Goal: Task Accomplishment & Management: Use online tool/utility

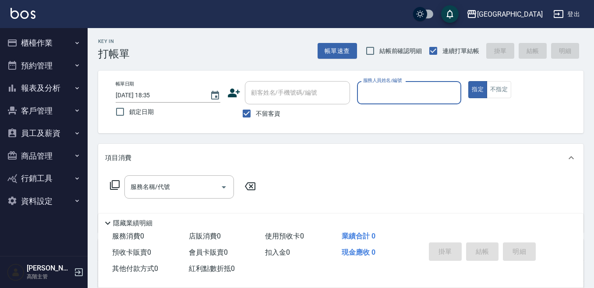
click at [53, 40] on button "櫃檯作業" at bounding box center [44, 43] width 81 height 23
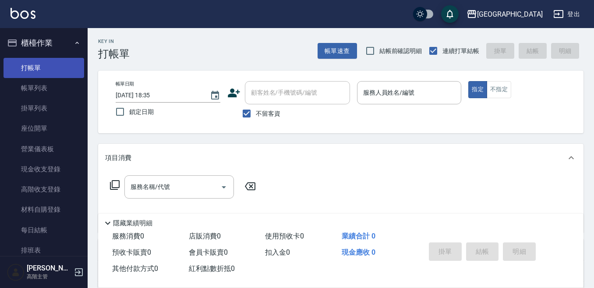
click at [52, 73] on link "打帳單" at bounding box center [44, 68] width 81 height 20
click at [374, 100] on input "服務人員姓名/編號" at bounding box center [409, 92] width 97 height 15
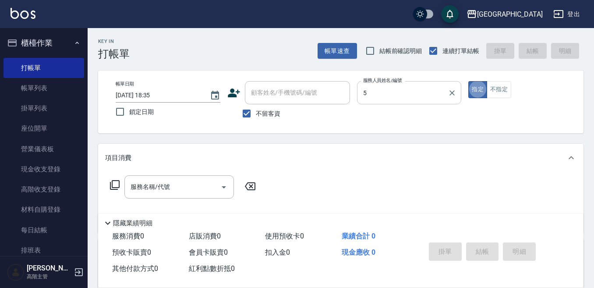
type input "中號-5"
type button "true"
click at [499, 86] on button "不指定" at bounding box center [499, 89] width 25 height 17
click at [150, 181] on input "服務名稱/代號" at bounding box center [172, 186] width 89 height 15
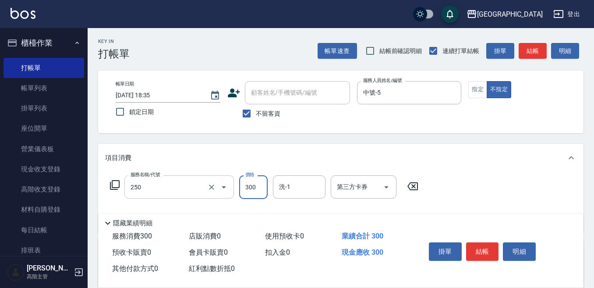
type input "日式洗髮(250)"
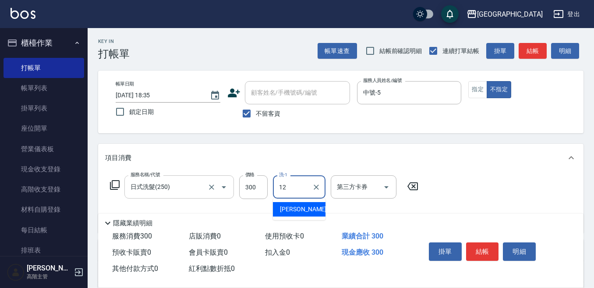
type input "[PERSON_NAME]-12"
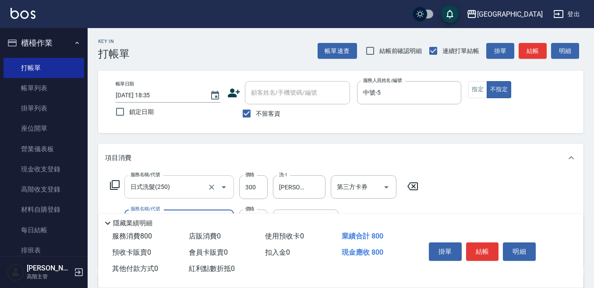
type input "剪髮500(305)"
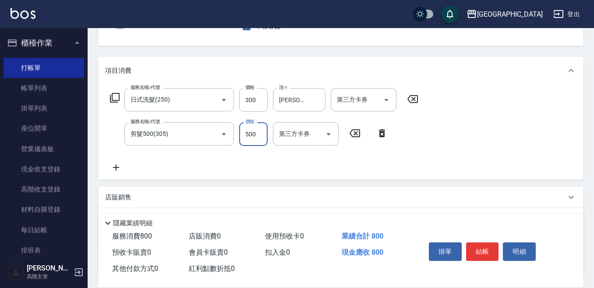
scroll to position [88, 0]
click at [118, 165] on icon at bounding box center [116, 167] width 22 height 11
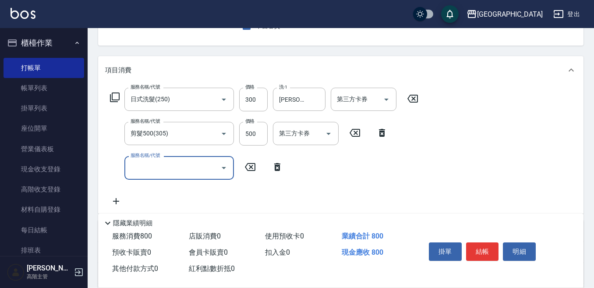
drag, startPoint x: 118, startPoint y: 165, endPoint x: 127, endPoint y: 166, distance: 8.8
click at [127, 166] on div "服務名稱/代號" at bounding box center [179, 167] width 110 height 23
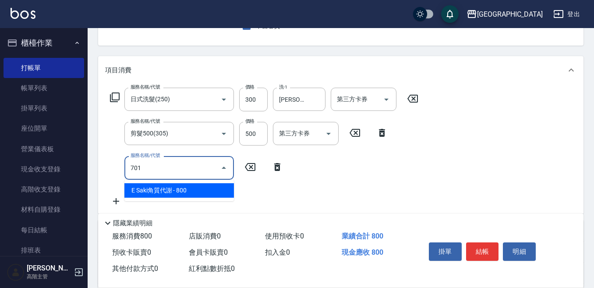
click at [140, 192] on span "E Saki角質代謝 - 800" at bounding box center [179, 190] width 110 height 14
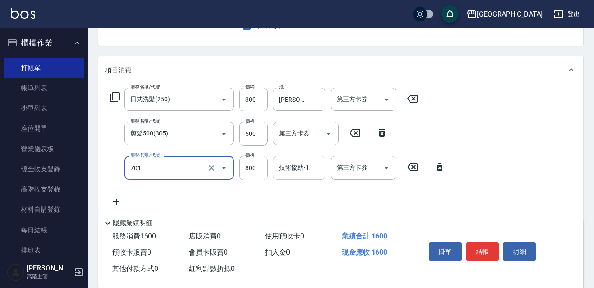
type input "E Saki角質代謝(701)"
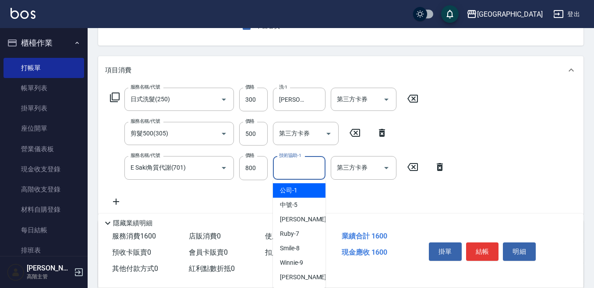
click at [298, 171] on input "技術協助-1" at bounding box center [299, 167] width 45 height 15
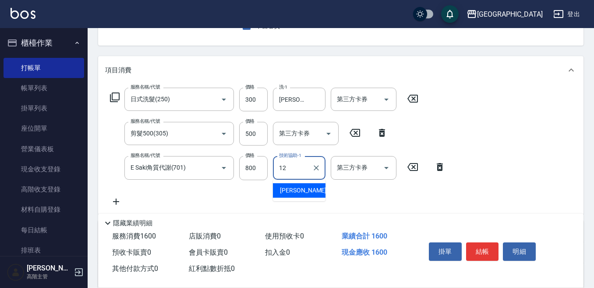
type input "[PERSON_NAME]-12"
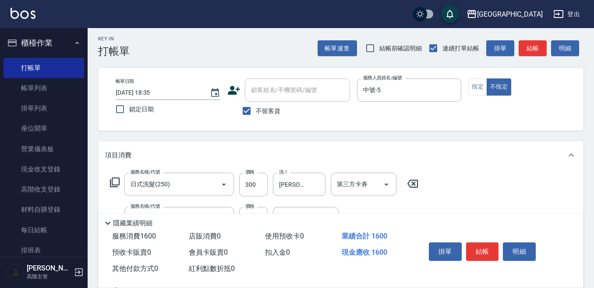
scroll to position [0, 0]
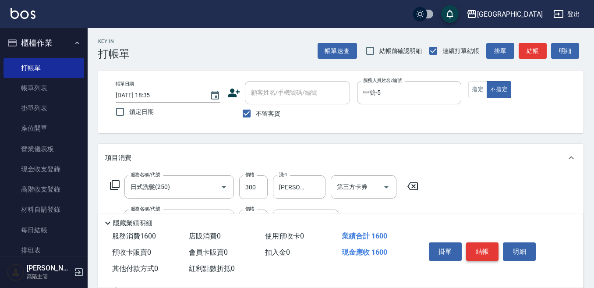
click at [486, 248] on button "結帳" at bounding box center [482, 251] width 33 height 18
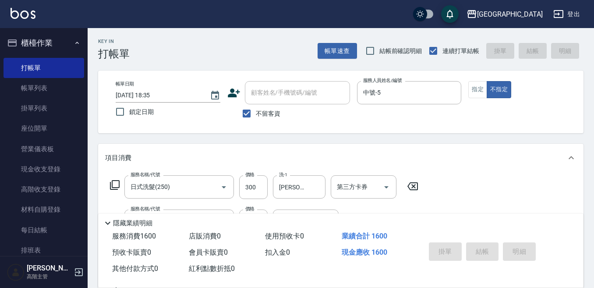
type input "[DATE] 18:50"
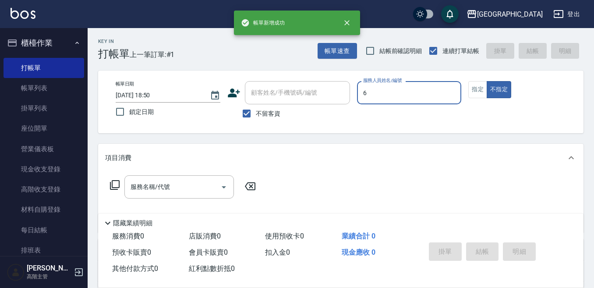
type input "6"
type button "false"
type input "Judy-6"
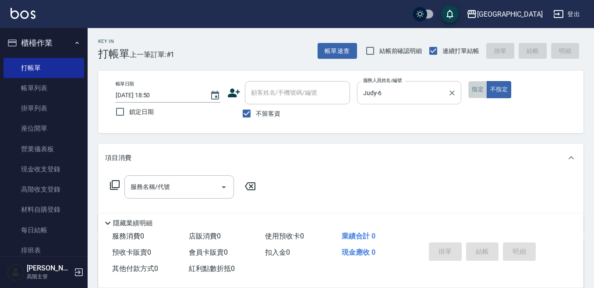
drag, startPoint x: 479, startPoint y: 91, endPoint x: 456, endPoint y: 102, distance: 25.5
click at [478, 91] on button "指定" at bounding box center [478, 89] width 19 height 17
click at [163, 185] on input "服務名稱/代號" at bounding box center [172, 186] width 89 height 15
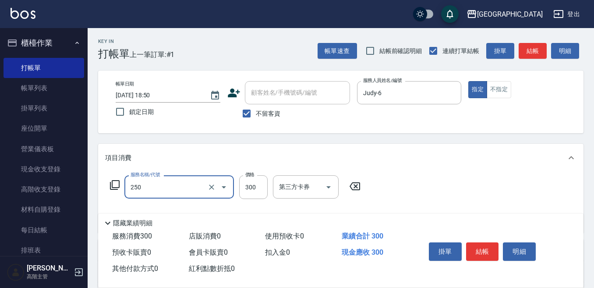
type input "日式洗髮(250)"
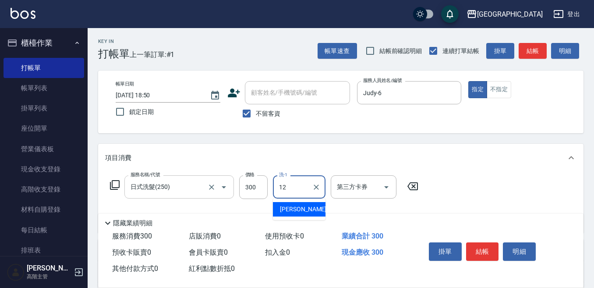
type input "[PERSON_NAME]-12"
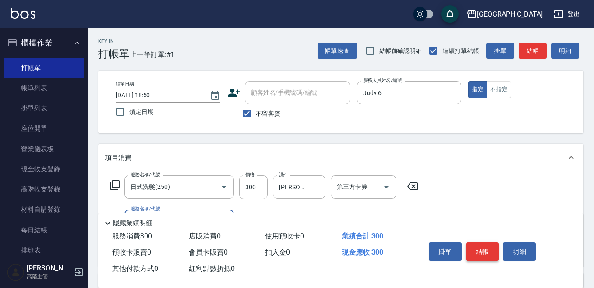
click at [484, 246] on button "結帳" at bounding box center [482, 251] width 33 height 18
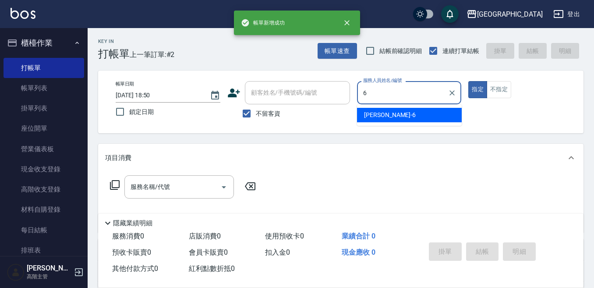
type input "Judy-6"
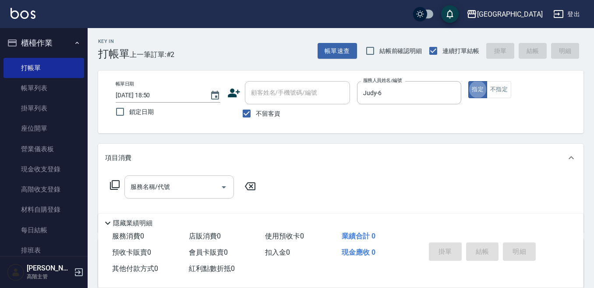
click at [163, 192] on input "服務名稱/代號" at bounding box center [172, 186] width 89 height 15
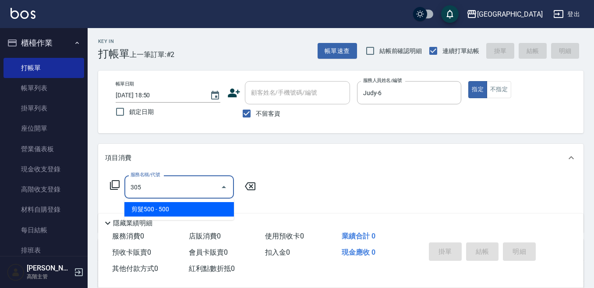
type input "剪髮500(305)"
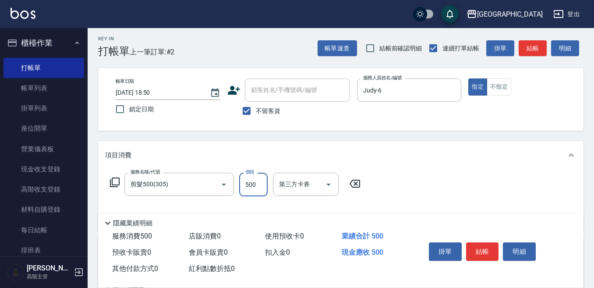
scroll to position [44, 0]
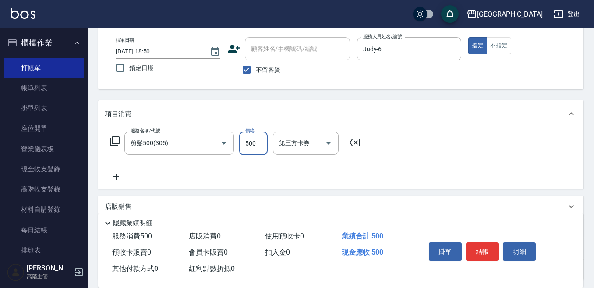
click at [117, 173] on icon at bounding box center [116, 176] width 22 height 11
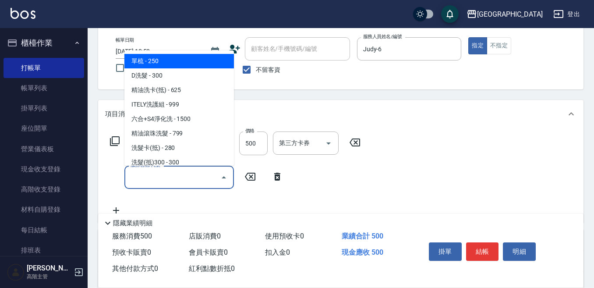
click at [129, 176] on input "服務名稱/代號" at bounding box center [172, 177] width 89 height 15
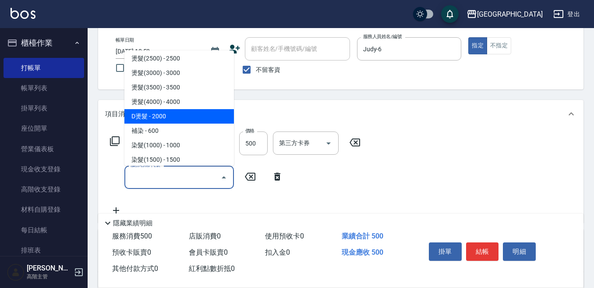
scroll to position [351, 0]
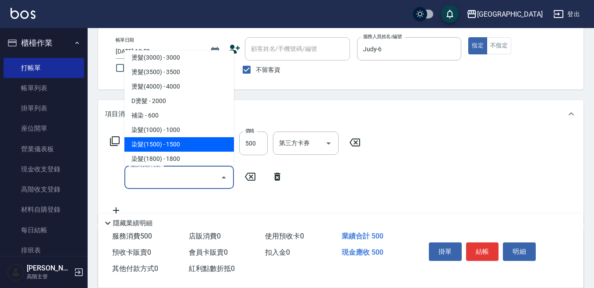
click at [186, 146] on span "染髮(1500) - 1500" at bounding box center [179, 144] width 110 height 14
type input "染髮(1500)(502)"
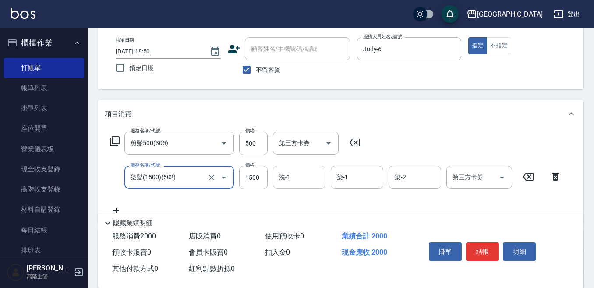
click at [302, 181] on input "洗-1" at bounding box center [299, 177] width 45 height 15
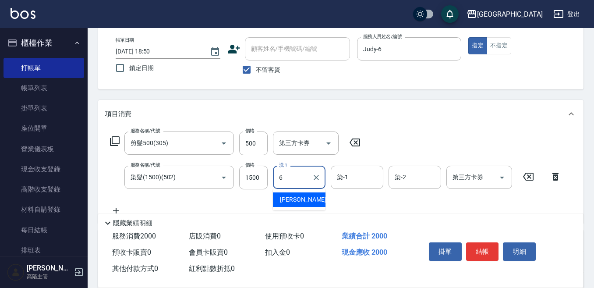
type input "Judy-6"
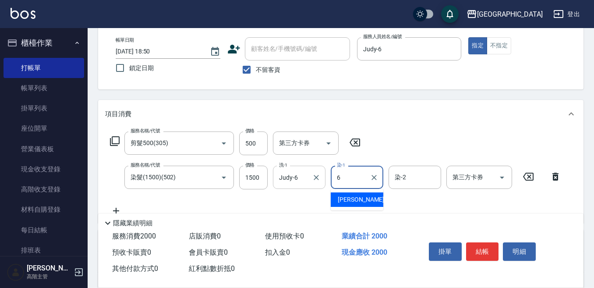
type input "Judy-6"
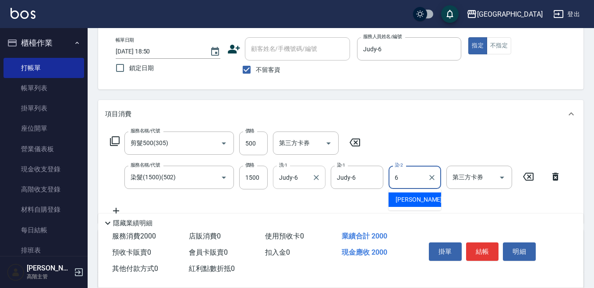
type input "Judy-6"
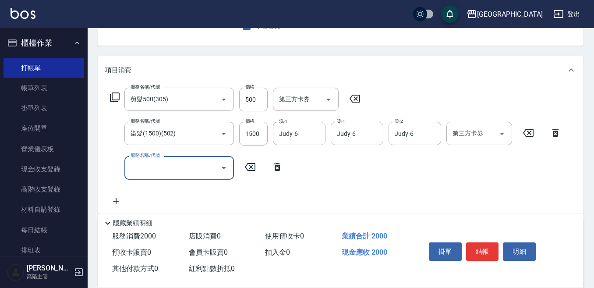
scroll to position [131, 0]
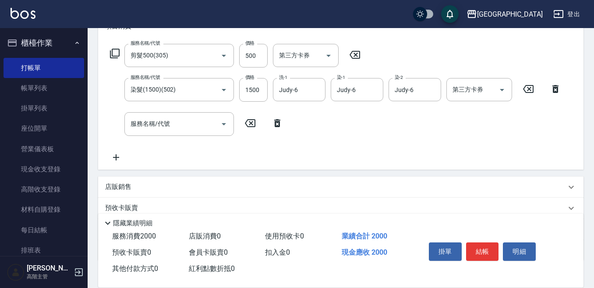
click at [124, 186] on p "店販銷售" at bounding box center [118, 186] width 26 height 9
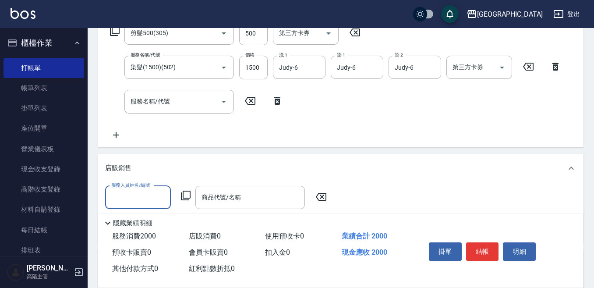
scroll to position [175, 0]
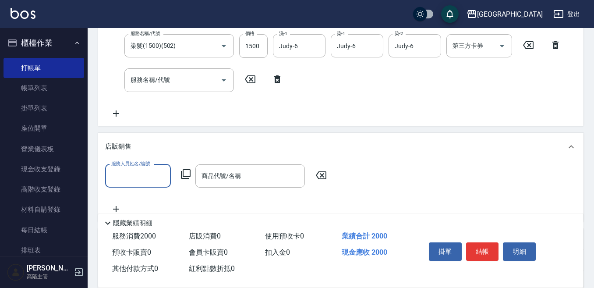
click at [117, 177] on input "服務人員姓名/編號" at bounding box center [138, 175] width 58 height 15
type input "Judy-6"
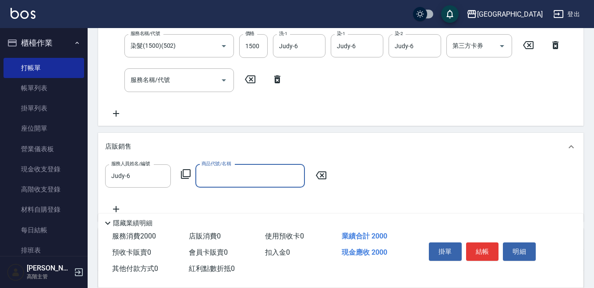
click at [187, 172] on icon at bounding box center [186, 174] width 11 height 11
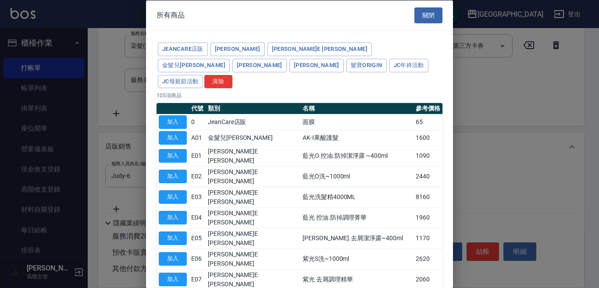
type input "[PERSON_NAME]防護精華-10ml"
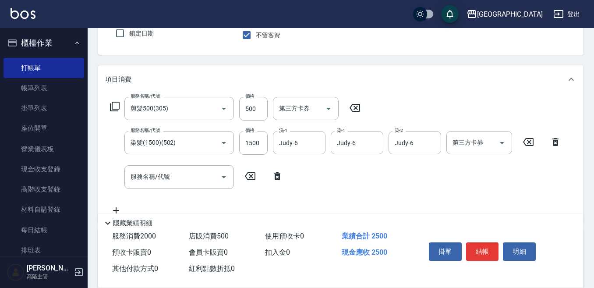
scroll to position [131, 0]
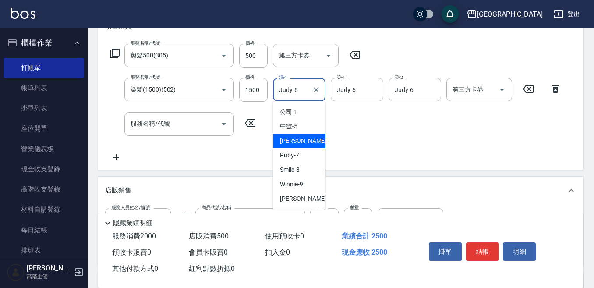
click at [288, 90] on input "Judy-6" at bounding box center [293, 89] width 32 height 15
click at [301, 153] on div "Ruby -7" at bounding box center [299, 155] width 53 height 14
type input "Ruby-7"
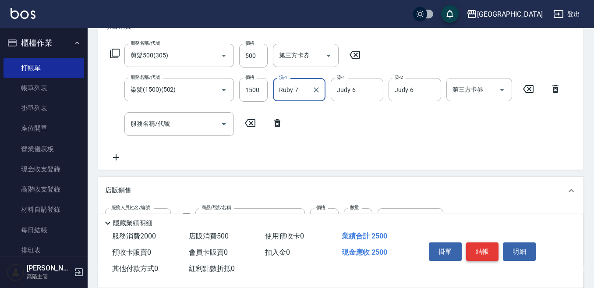
click at [486, 245] on button "結帳" at bounding box center [482, 251] width 33 height 18
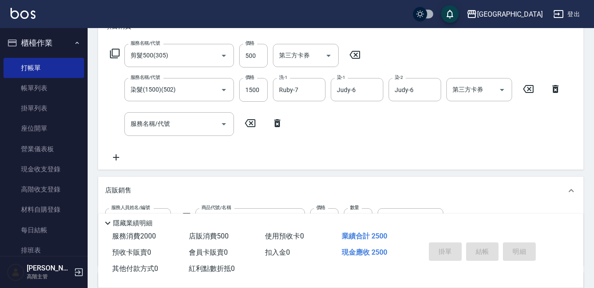
type input "[DATE] 18:51"
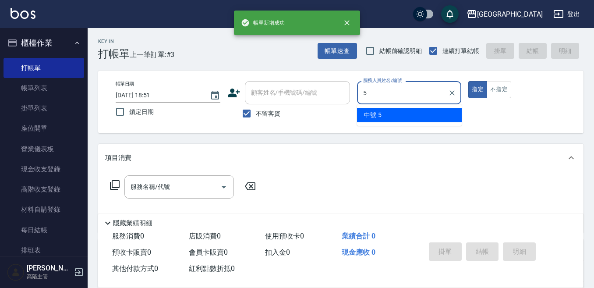
type input "中號-5"
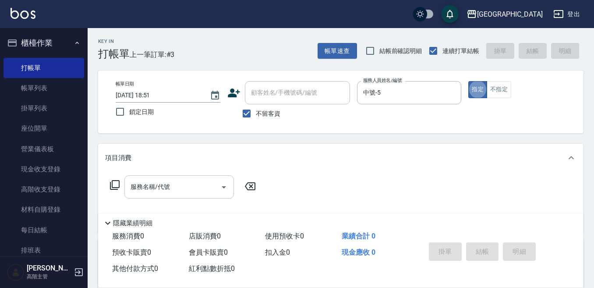
click at [174, 188] on input "服務名稱/代號" at bounding box center [172, 186] width 89 height 15
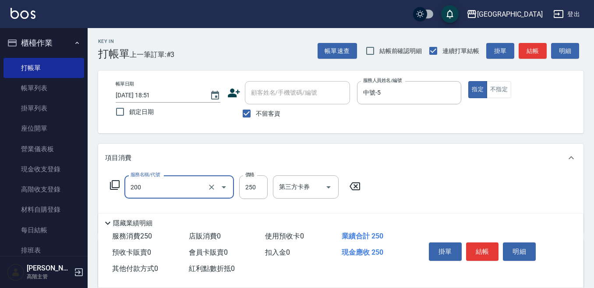
type input "單梳(200)"
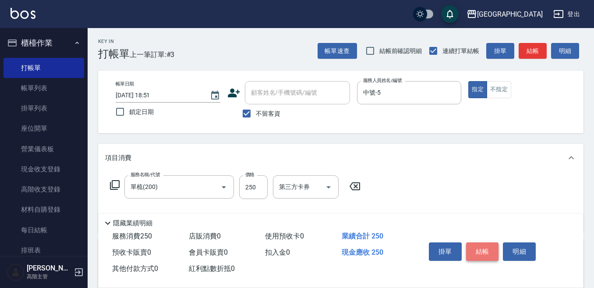
click at [492, 249] on button "結帳" at bounding box center [482, 251] width 33 height 18
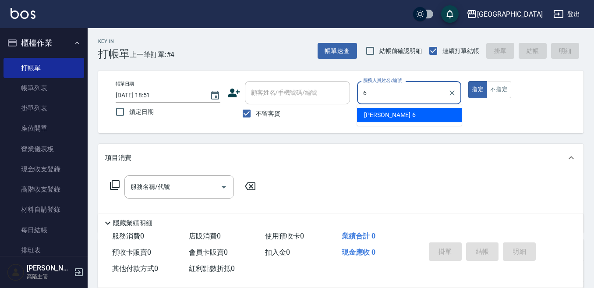
type input "Judy-6"
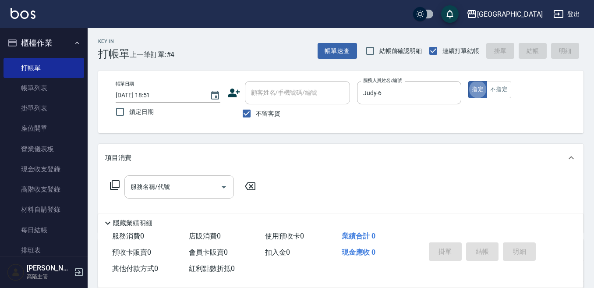
click at [159, 181] on div "服務名稱/代號" at bounding box center [179, 186] width 110 height 23
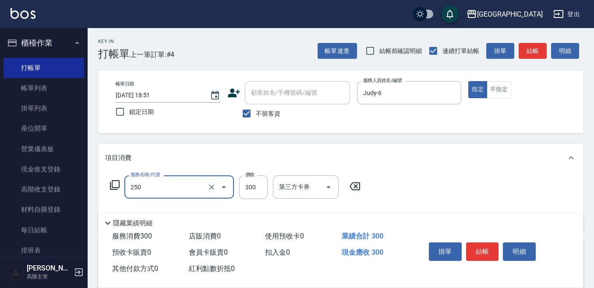
type input "日式洗髮(250)"
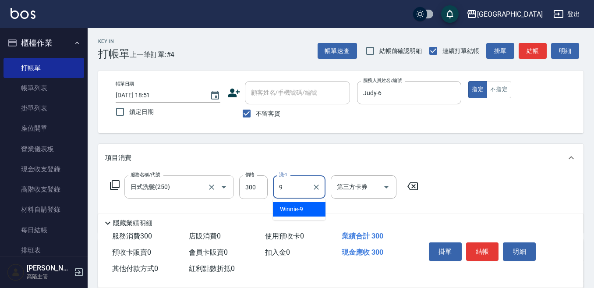
type input "Winnie-9"
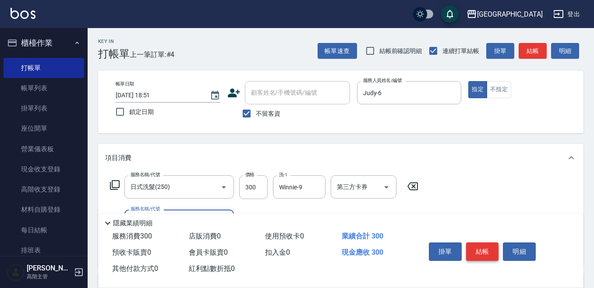
click at [481, 250] on button "結帳" at bounding box center [482, 251] width 33 height 18
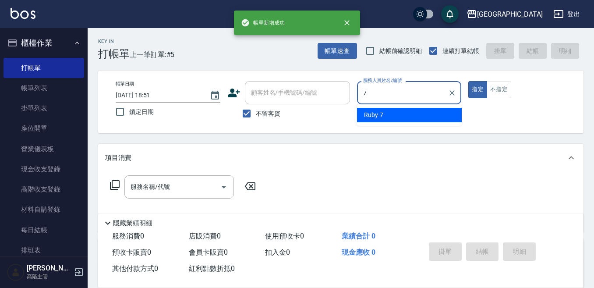
type input "Ruby-7"
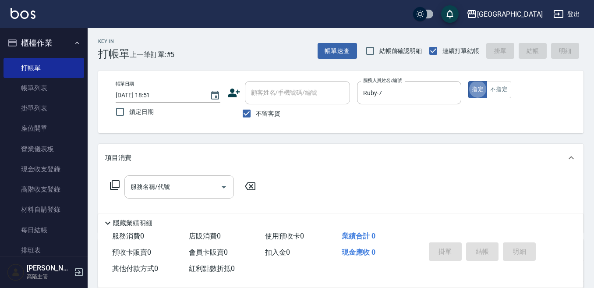
click at [174, 183] on input "服務名稱/代號" at bounding box center [172, 186] width 89 height 15
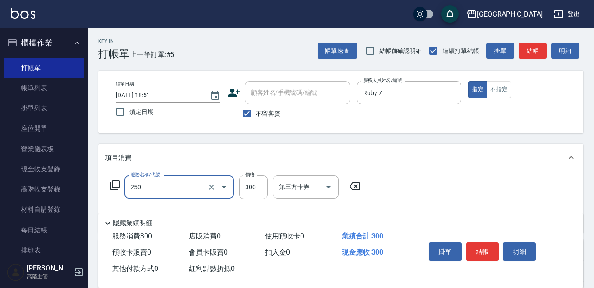
type input "日式洗髮(250)"
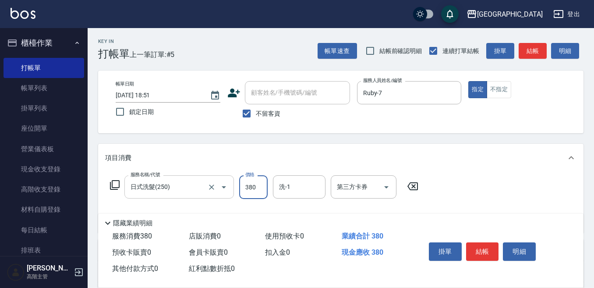
type input "380"
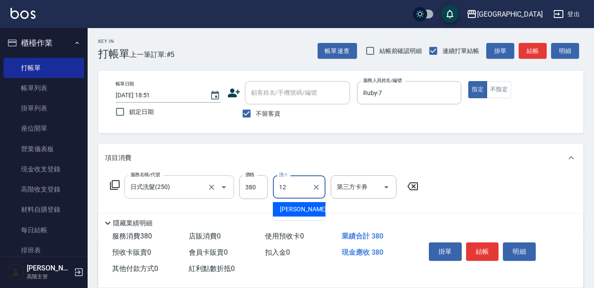
type input "[PERSON_NAME]-12"
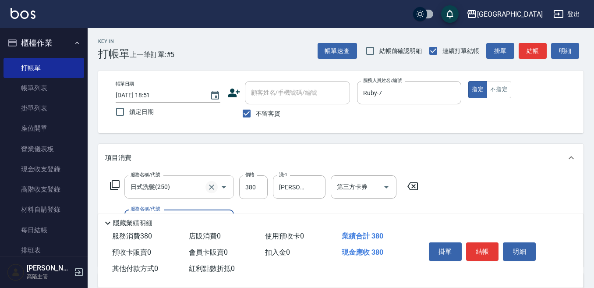
scroll to position [44, 0]
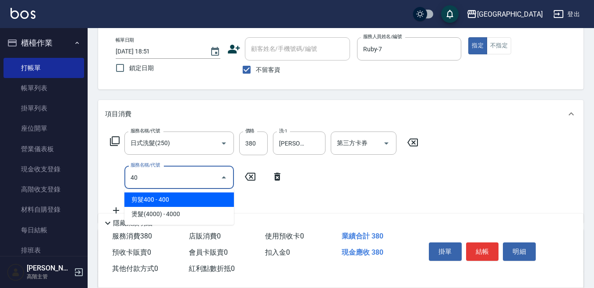
type input "4"
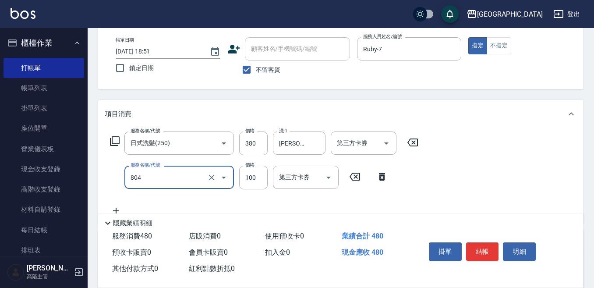
type input "涼洗髮精(804)"
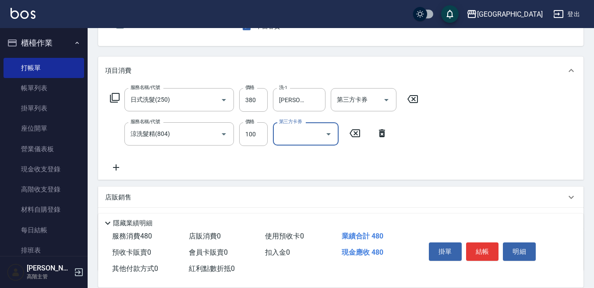
scroll to position [88, 0]
drag, startPoint x: 115, startPoint y: 169, endPoint x: 122, endPoint y: 163, distance: 9.3
click at [122, 163] on icon at bounding box center [116, 167] width 22 height 11
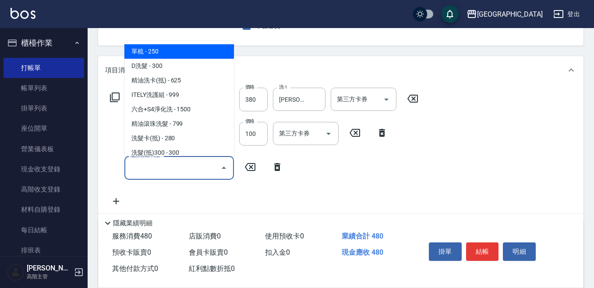
click at [145, 167] on input "服務名稱/代號" at bounding box center [172, 167] width 89 height 15
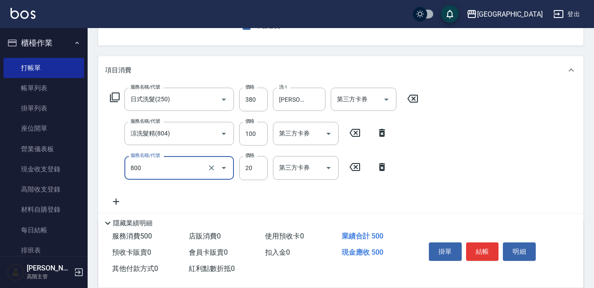
type input "潤絲精(800)"
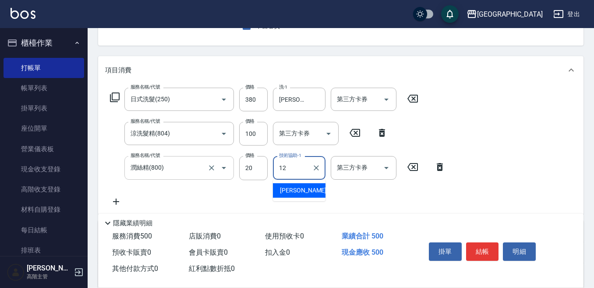
type input "[PERSON_NAME]-12"
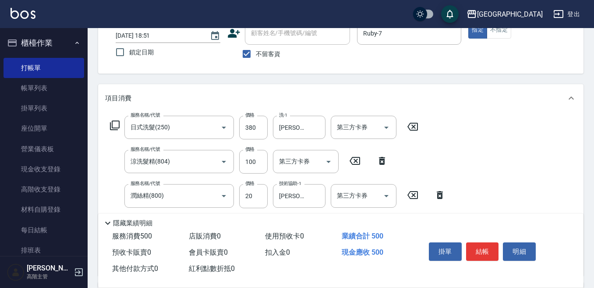
scroll to position [44, 0]
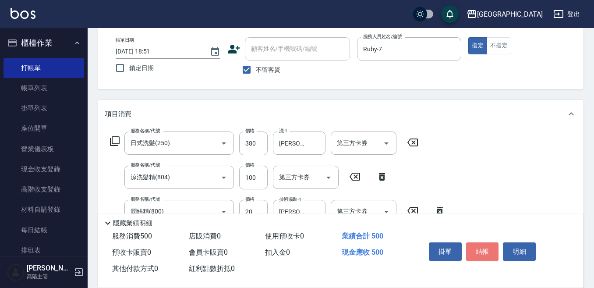
click at [489, 242] on button "結帳" at bounding box center [482, 251] width 33 height 18
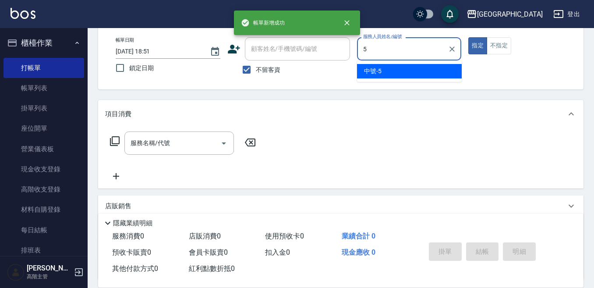
type input "中號-5"
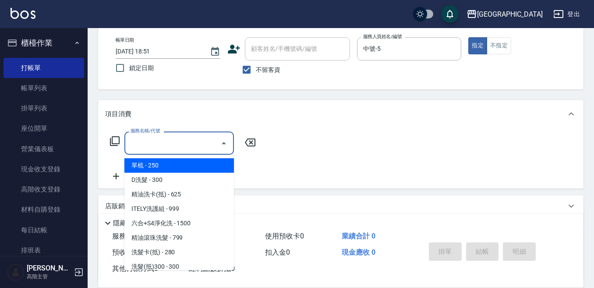
click at [148, 148] on input "服務名稱/代號" at bounding box center [172, 142] width 89 height 15
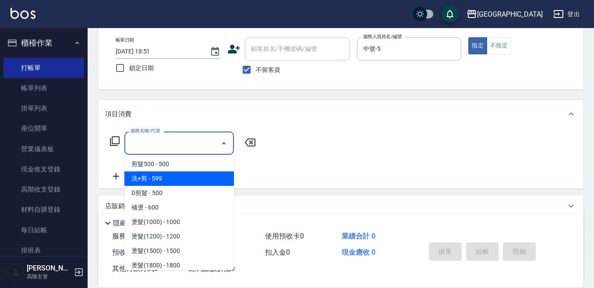
scroll to position [219, 0]
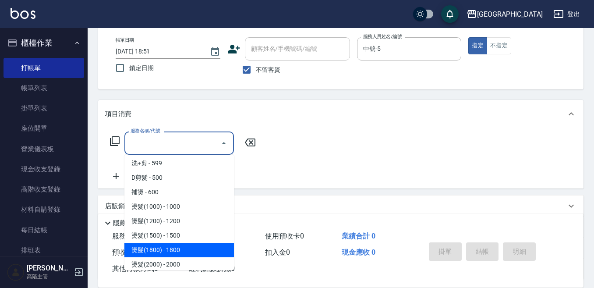
click at [183, 248] on span "燙髮(1800) - 1800" at bounding box center [179, 250] width 110 height 14
type input "燙髮(1800)(404)"
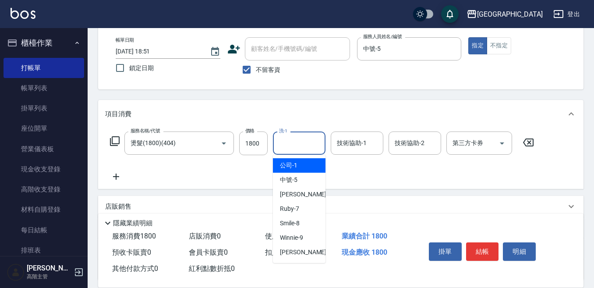
click at [301, 142] on input "洗-1" at bounding box center [299, 142] width 45 height 15
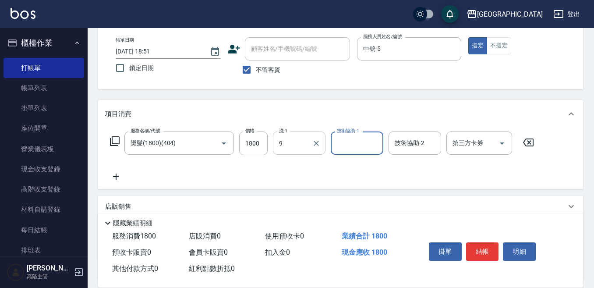
type input "Winnie-9"
type input "中號-5"
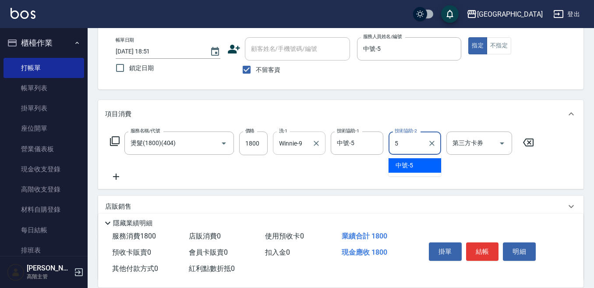
type input "中號-5"
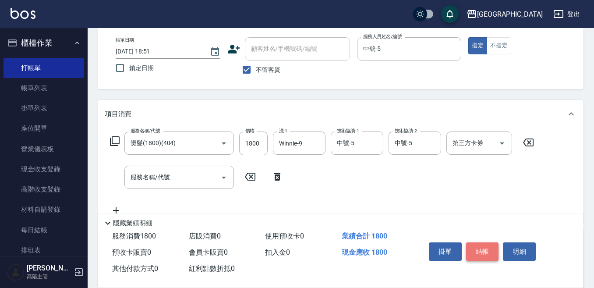
click at [478, 247] on button "結帳" at bounding box center [482, 251] width 33 height 18
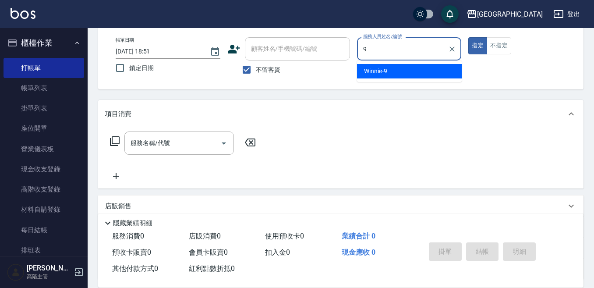
type input "Winnie-9"
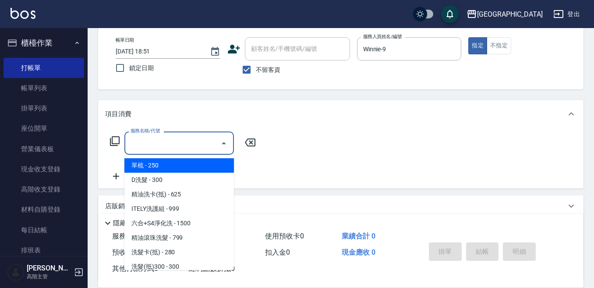
click at [160, 144] on input "服務名稱/代號" at bounding box center [172, 142] width 89 height 15
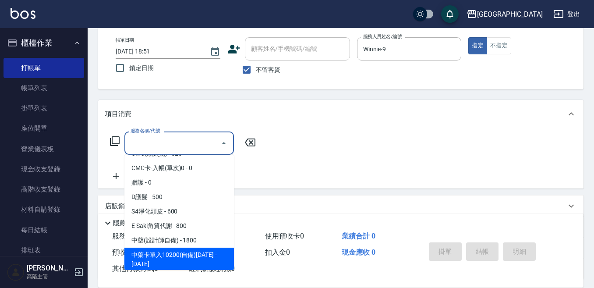
scroll to position [701, 0]
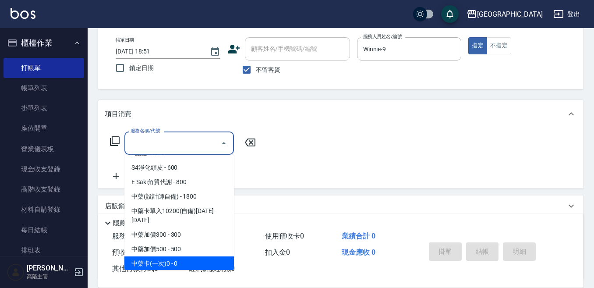
click at [183, 256] on span "中藥卡(一次)0 - 0" at bounding box center [179, 263] width 110 height 14
type input "中藥卡(一次)0(706)"
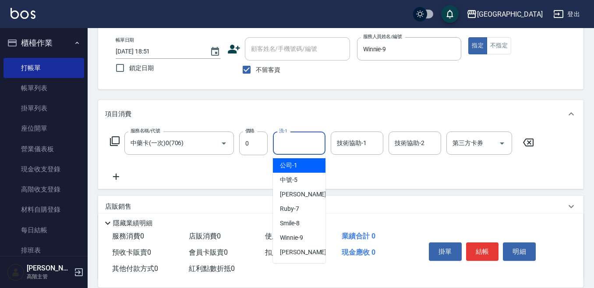
drag, startPoint x: 295, startPoint y: 139, endPoint x: 302, endPoint y: 145, distance: 9.0
click at [298, 142] on input "洗-1" at bounding box center [299, 142] width 45 height 15
type input "Winnie-9"
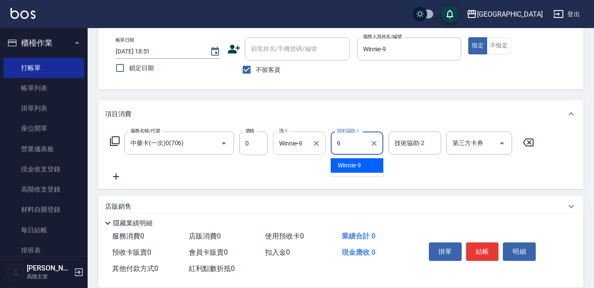
type input "Winnie-9"
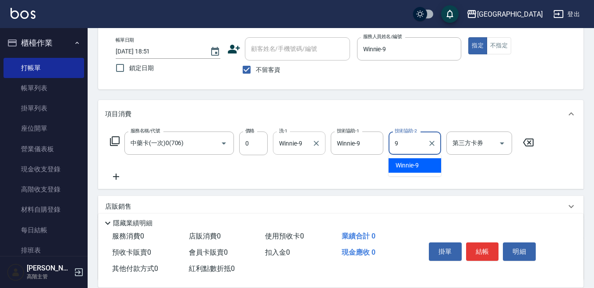
type input "Winnie-9"
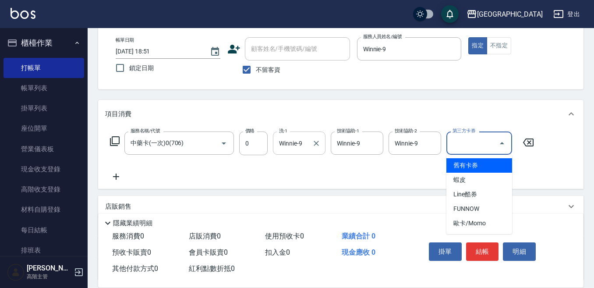
type input "舊有卡券"
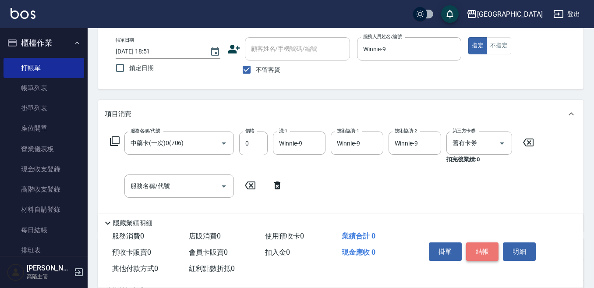
click at [479, 248] on button "結帳" at bounding box center [482, 251] width 33 height 18
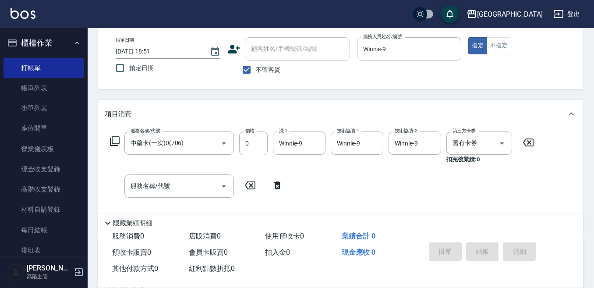
type input "[DATE] 18:52"
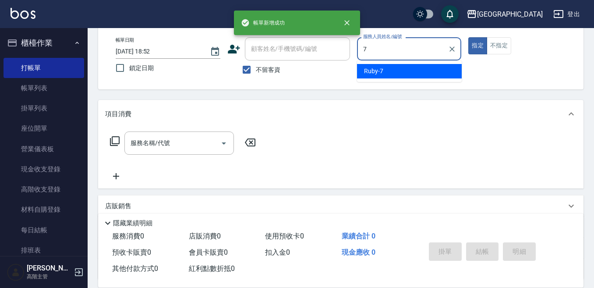
type input "Ruby-7"
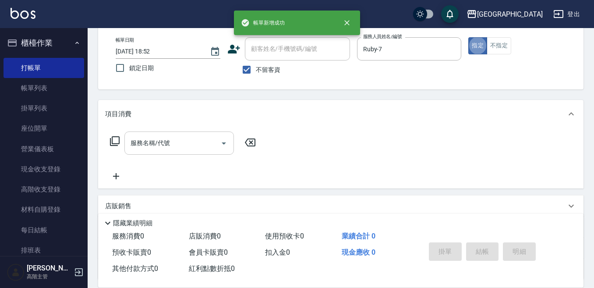
drag, startPoint x: 188, startPoint y: 145, endPoint x: 192, endPoint y: 146, distance: 4.5
click at [189, 146] on input "服務名稱/代號" at bounding box center [172, 142] width 89 height 15
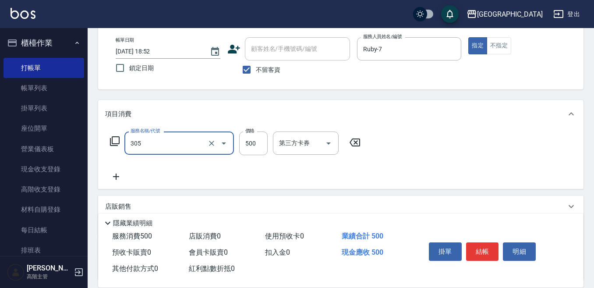
type input "剪髮500(305)"
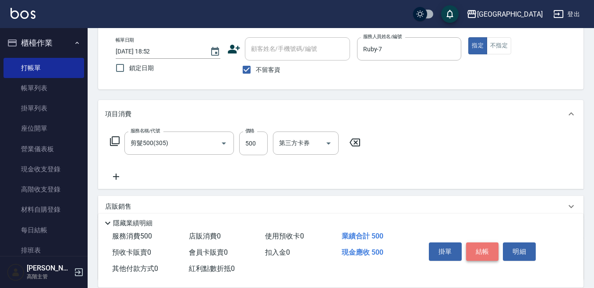
click at [480, 247] on button "結帳" at bounding box center [482, 251] width 33 height 18
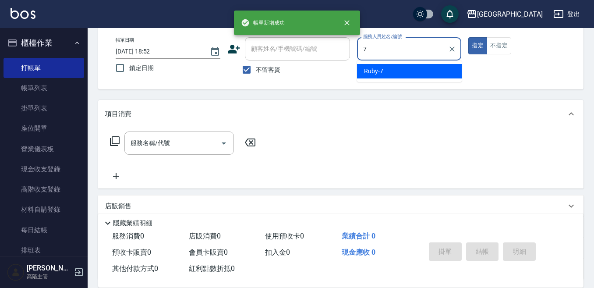
type input "Ruby-7"
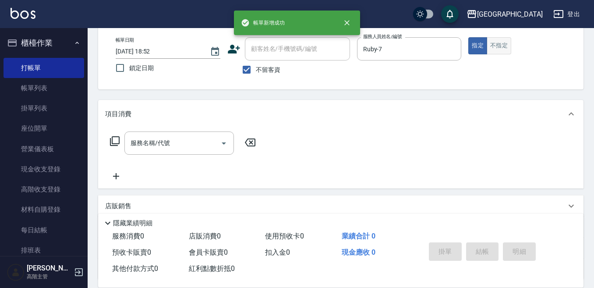
drag, startPoint x: 504, startPoint y: 45, endPoint x: 491, endPoint y: 51, distance: 14.3
click at [504, 45] on button "不指定" at bounding box center [499, 45] width 25 height 17
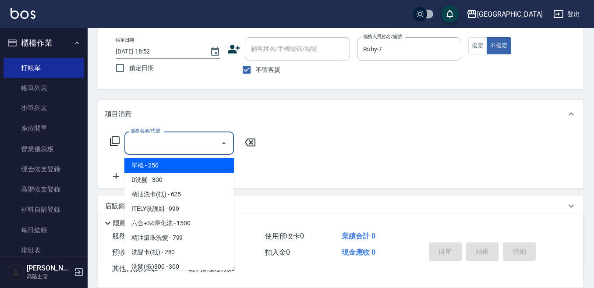
click at [156, 140] on input "服務名稱/代號" at bounding box center [172, 142] width 89 height 15
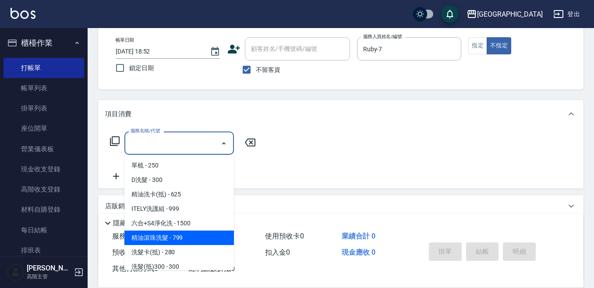
click at [165, 240] on span "精油滾珠洗髮 - 799" at bounding box center [179, 238] width 110 height 14
type input "精油滾珠洗髮(220)"
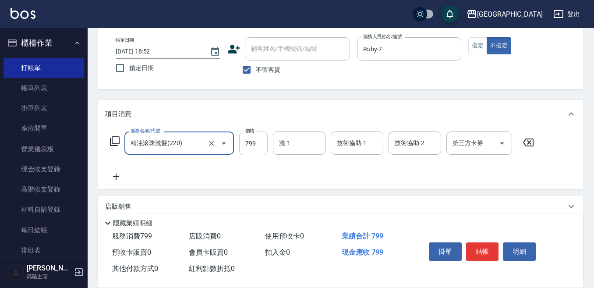
click at [252, 137] on input "799" at bounding box center [253, 143] width 28 height 24
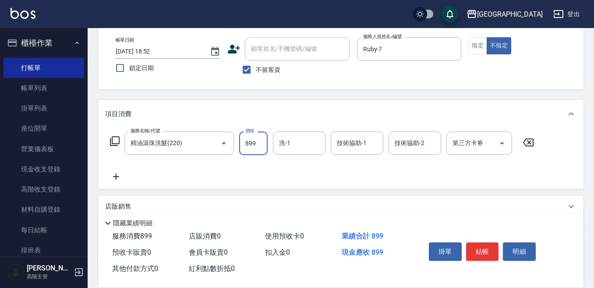
type input "899"
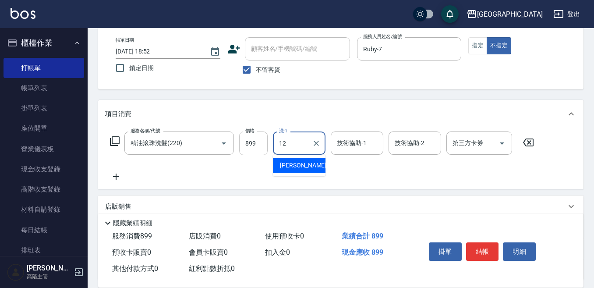
type input "[PERSON_NAME]-12"
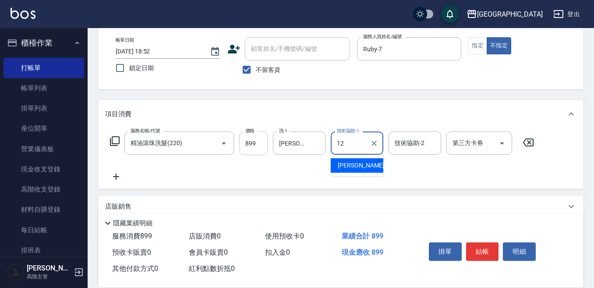
type input "[PERSON_NAME]-12"
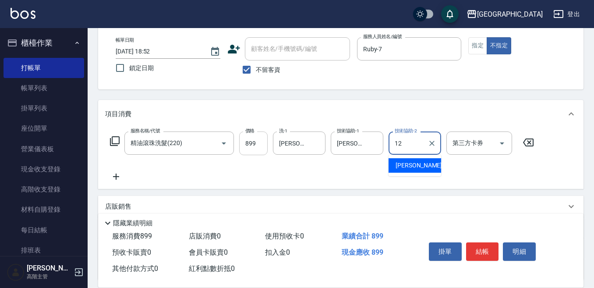
type input "[PERSON_NAME]-12"
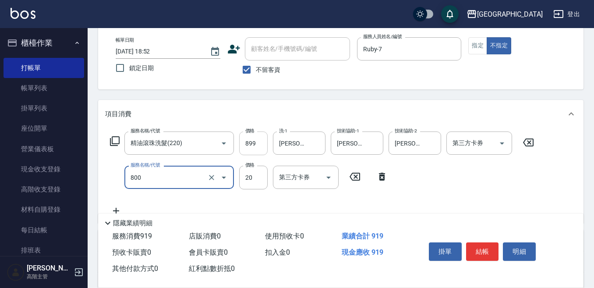
type input "潤絲精(800)"
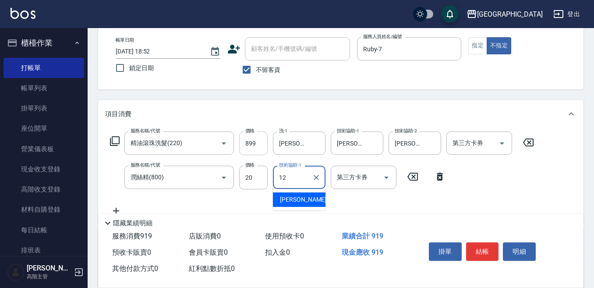
type input "[PERSON_NAME]-12"
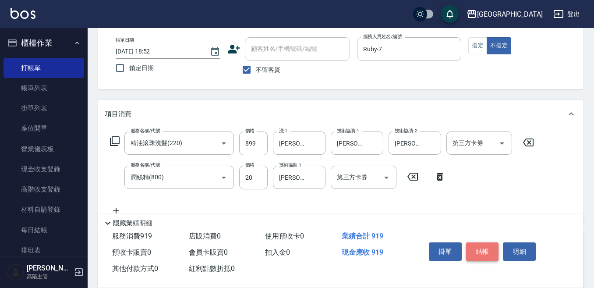
click at [485, 246] on button "結帳" at bounding box center [482, 251] width 33 height 18
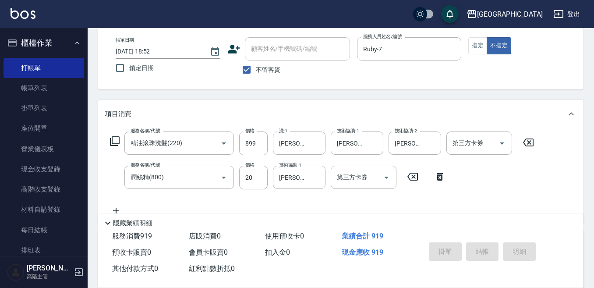
type input "[DATE] 18:53"
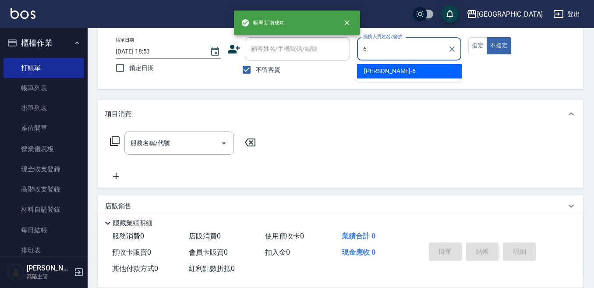
type input "Judy-6"
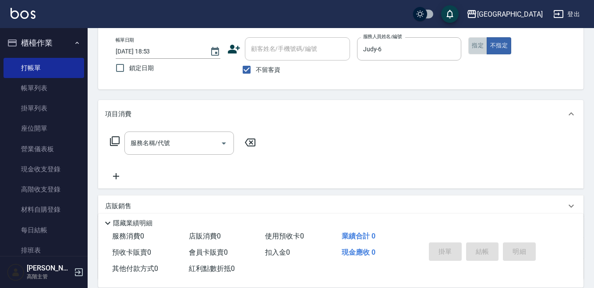
drag, startPoint x: 476, startPoint y: 50, endPoint x: 365, endPoint y: 93, distance: 119.1
click at [476, 50] on button "指定" at bounding box center [478, 45] width 19 height 17
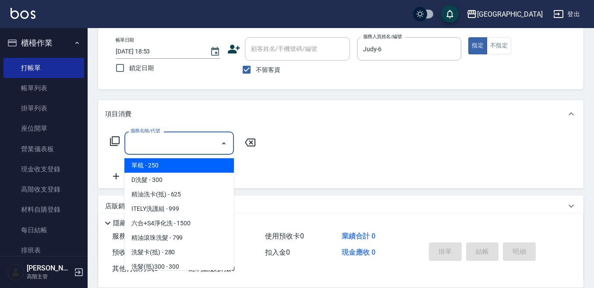
click at [186, 148] on input "服務名稱/代號" at bounding box center [172, 142] width 89 height 15
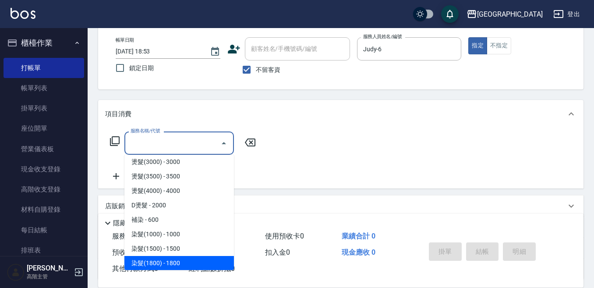
scroll to position [394, 0]
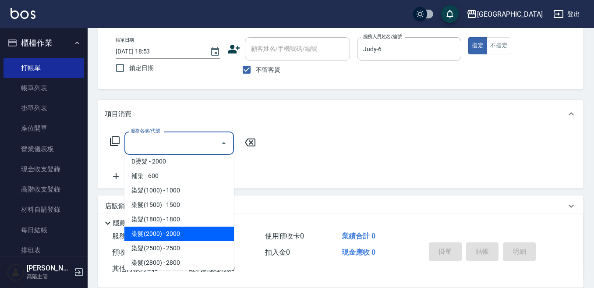
click at [181, 231] on span "染髮(2000) - 2000" at bounding box center [179, 234] width 110 height 14
type input "染髮(2000)(504)"
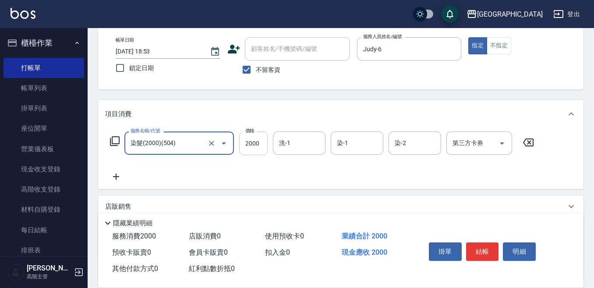
click at [254, 145] on input "2000" at bounding box center [253, 143] width 28 height 24
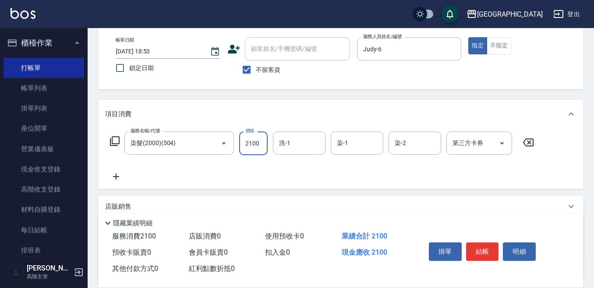
type input "2100"
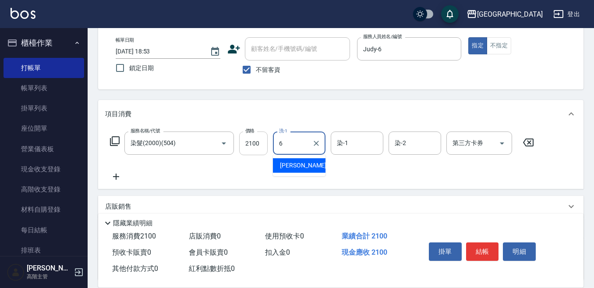
type input "Judy-6"
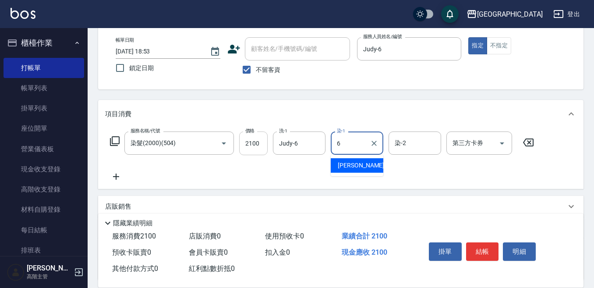
type input "Judy-6"
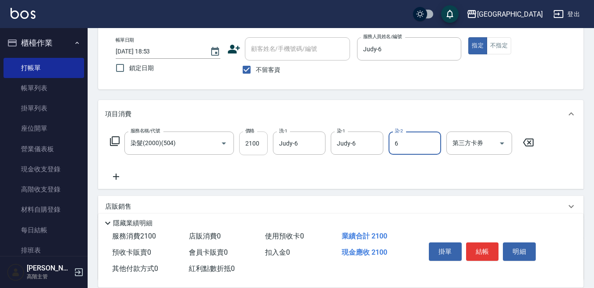
type input "Judy-6"
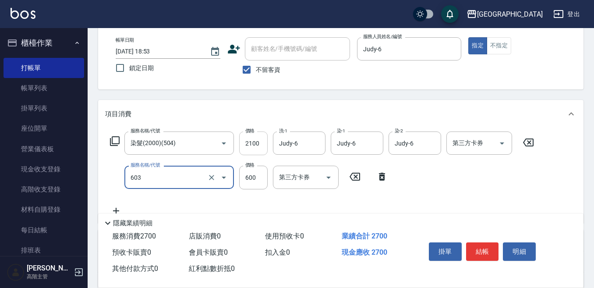
type input "DP水導素(603)"
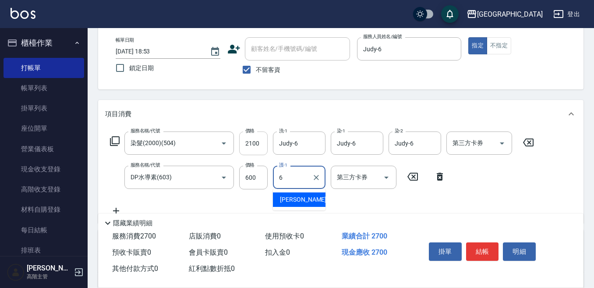
type input "Judy-6"
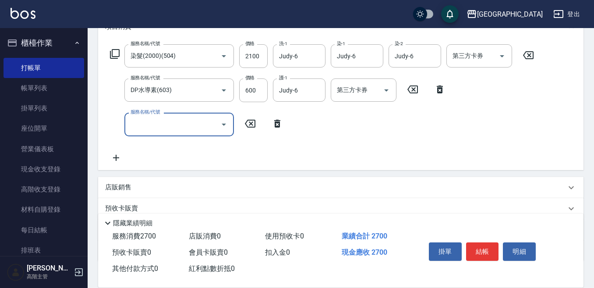
scroll to position [131, 0]
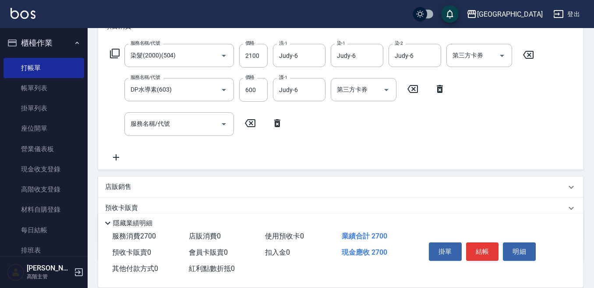
click at [115, 181] on div "店販銷售" at bounding box center [341, 187] width 486 height 21
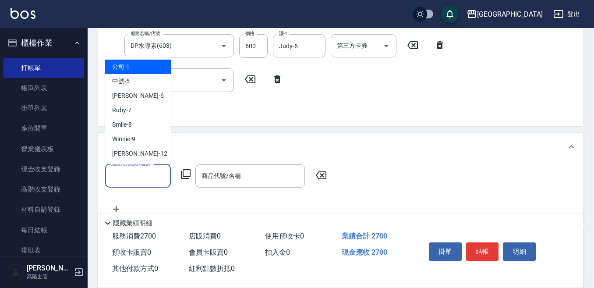
click at [114, 177] on input "服務人員姓名/編號" at bounding box center [138, 175] width 58 height 15
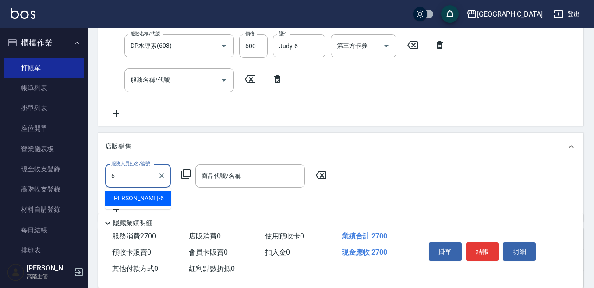
type input "Judy-6"
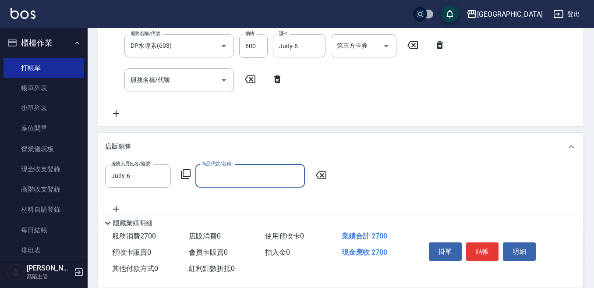
click at [189, 174] on icon at bounding box center [186, 174] width 11 height 11
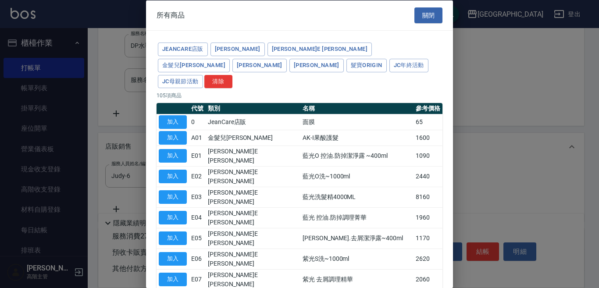
type input "[PERSON_NAME]防護精華-10ml"
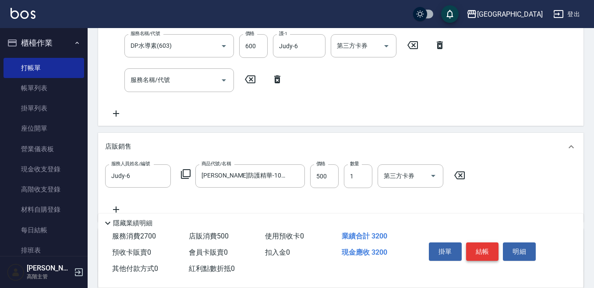
click at [487, 244] on button "結帳" at bounding box center [482, 251] width 33 height 18
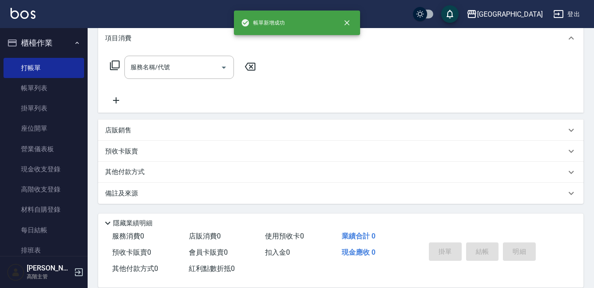
scroll to position [0, 0]
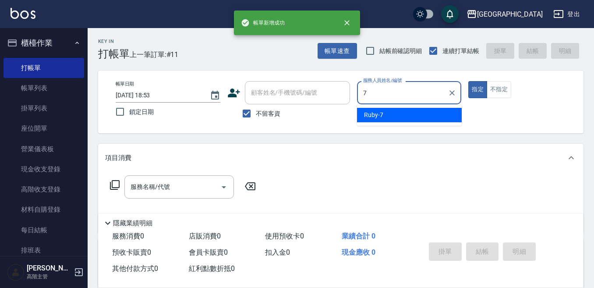
type input "Ruby-7"
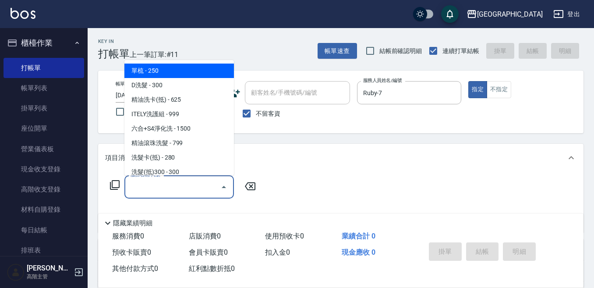
click at [170, 186] on input "服務名稱/代號" at bounding box center [172, 186] width 89 height 15
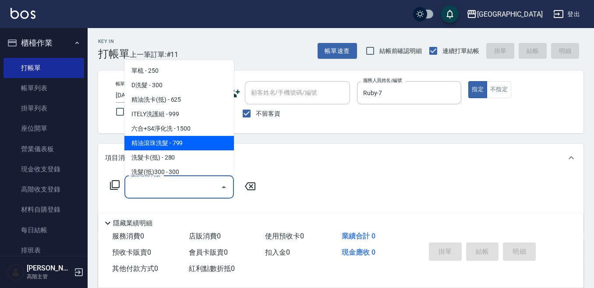
click at [174, 147] on span "精油滾珠洗髮 - 799" at bounding box center [179, 143] width 110 height 14
type input "精油滾珠洗髮(220)"
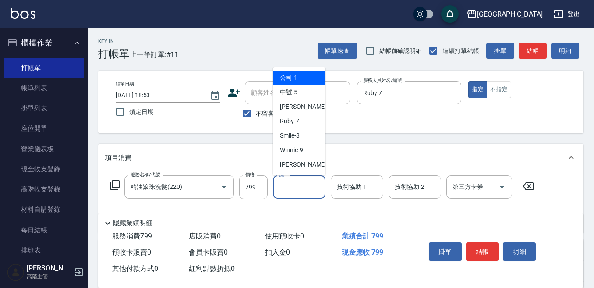
click at [288, 187] on input "洗-1" at bounding box center [299, 186] width 45 height 15
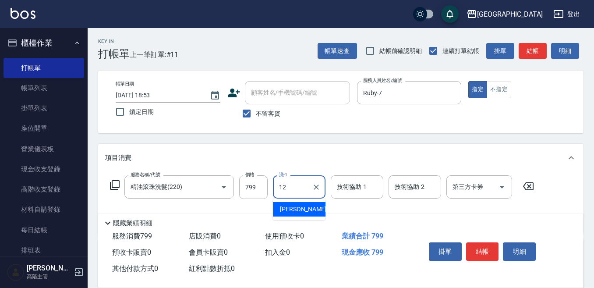
type input "[PERSON_NAME]-12"
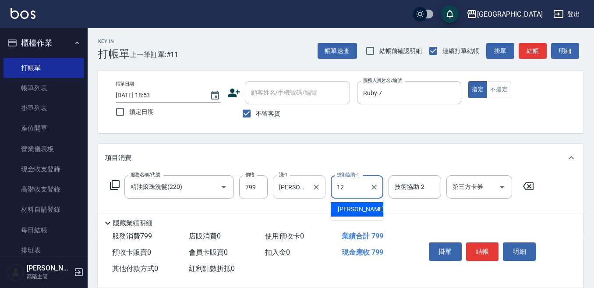
type input "[PERSON_NAME]-12"
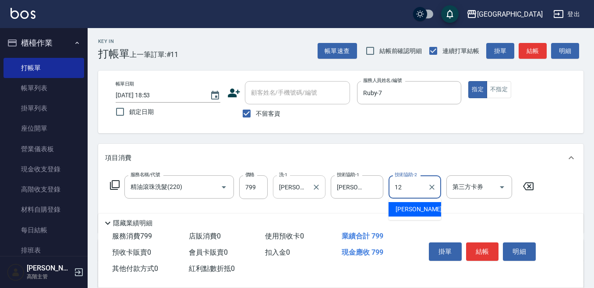
type input "[PERSON_NAME]-12"
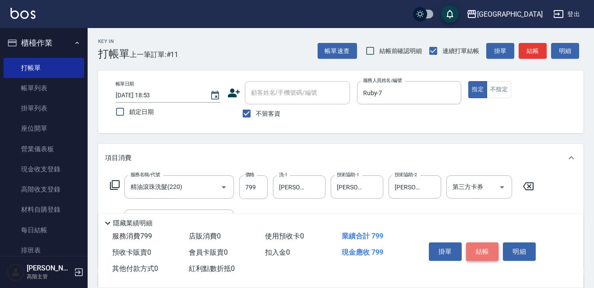
click at [487, 243] on button "結帳" at bounding box center [482, 251] width 33 height 18
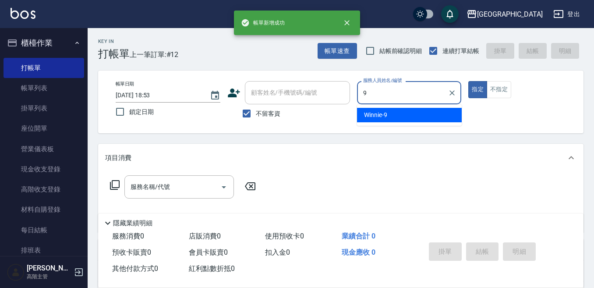
type input "Winnie-9"
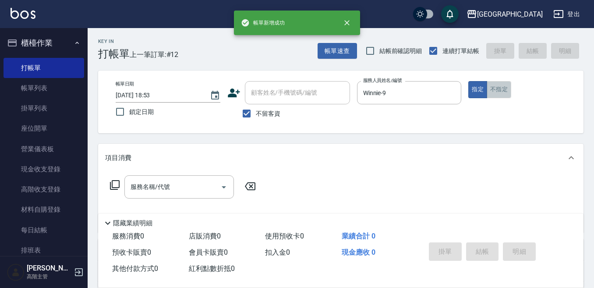
drag, startPoint x: 496, startPoint y: 89, endPoint x: 481, endPoint y: 94, distance: 16.0
click at [495, 90] on button "不指定" at bounding box center [499, 89] width 25 height 17
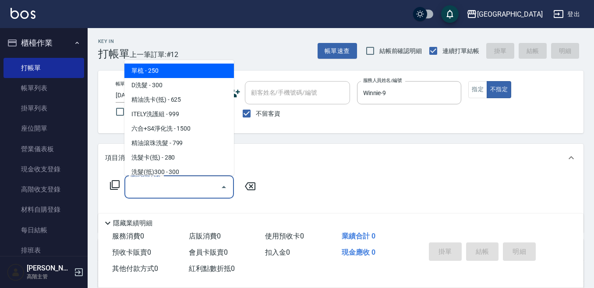
click at [170, 185] on input "服務名稱/代號" at bounding box center [172, 186] width 89 height 15
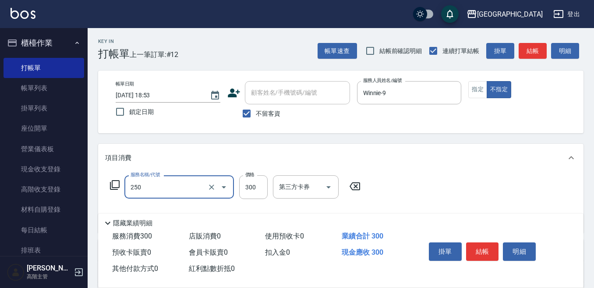
type input "日式洗髮(250)"
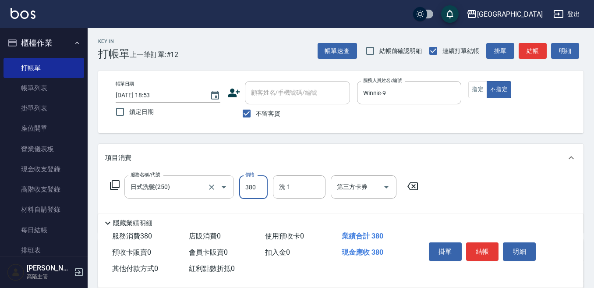
type input "380"
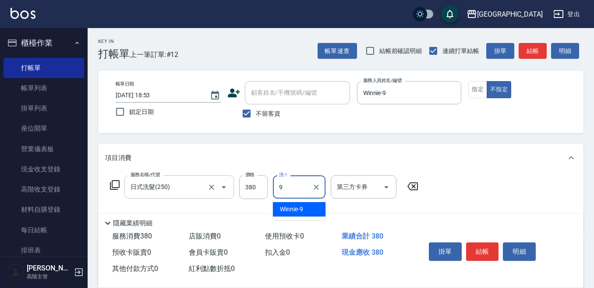
type input "Winnie-9"
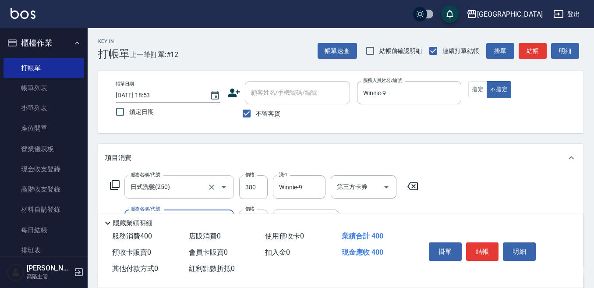
type input "潤絲精(800)"
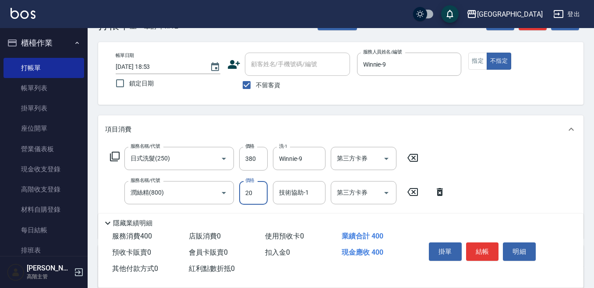
scroll to position [44, 0]
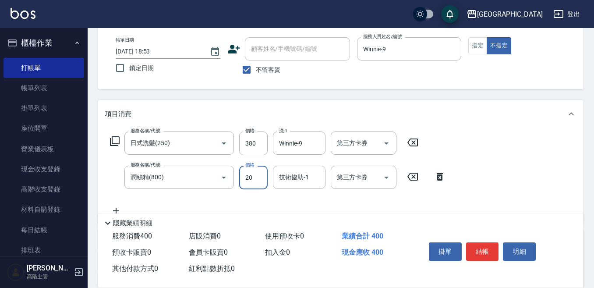
click at [304, 179] on input "技術協助-1" at bounding box center [299, 177] width 45 height 15
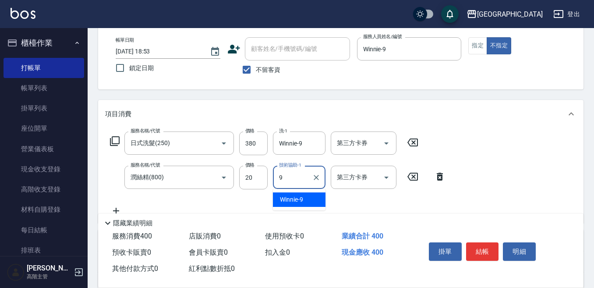
type input "Winnie-9"
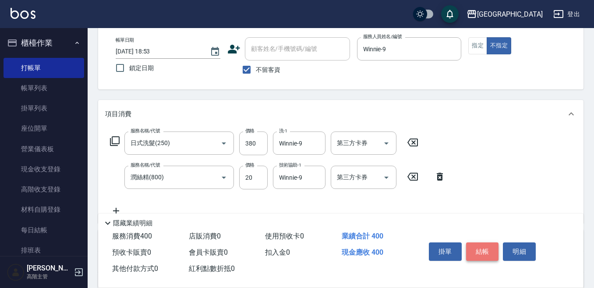
click at [478, 246] on button "結帳" at bounding box center [482, 251] width 33 height 18
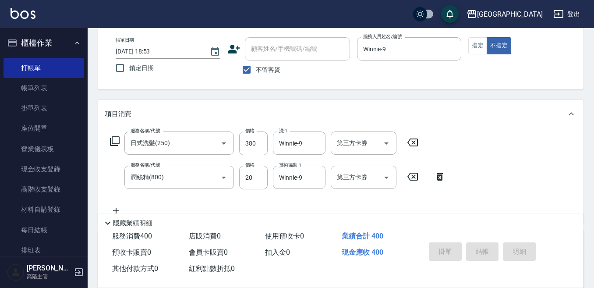
type input "[DATE] 18:54"
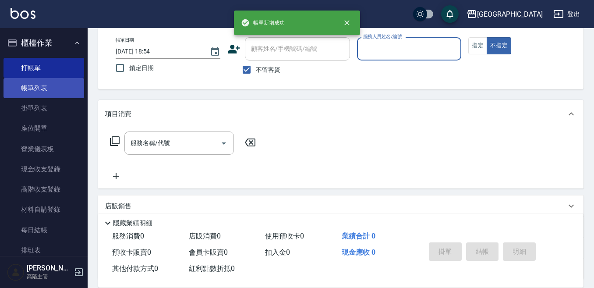
click at [46, 86] on link "帳單列表" at bounding box center [44, 88] width 81 height 20
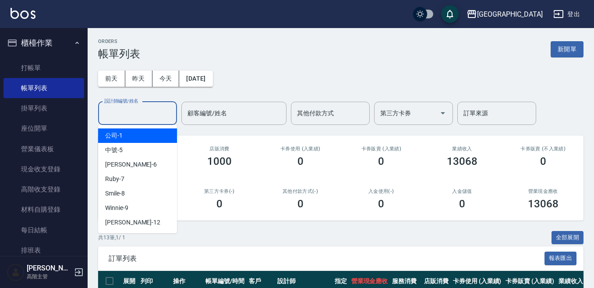
click at [133, 117] on input "設計師編號/姓名" at bounding box center [137, 113] width 71 height 15
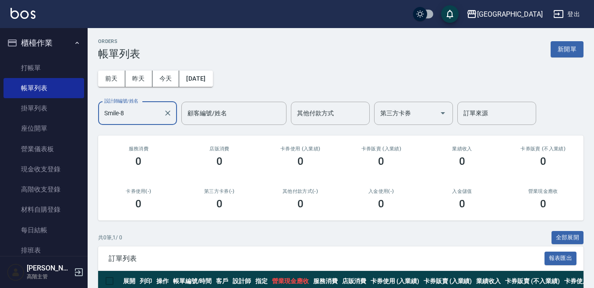
scroll to position [44, 0]
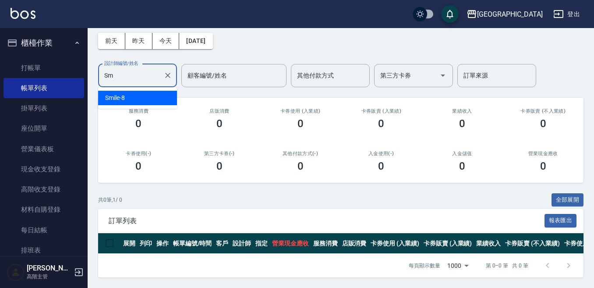
type input "S"
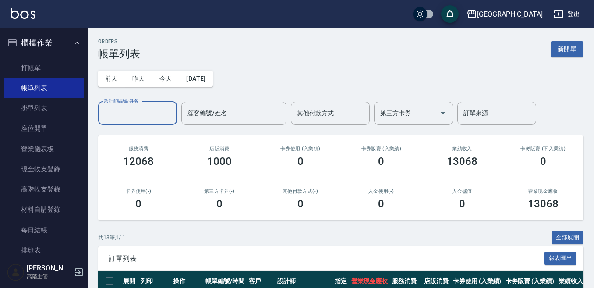
click at [128, 113] on input "設計師編號/姓名" at bounding box center [137, 113] width 71 height 15
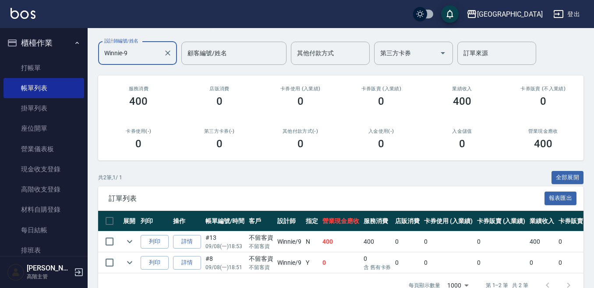
scroll to position [43, 0]
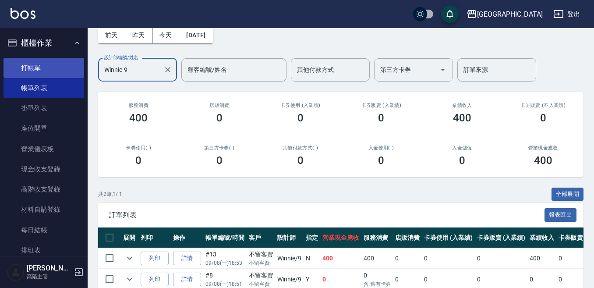
type input "Winnie-9"
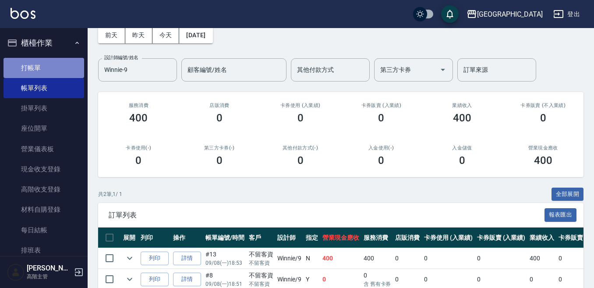
click at [47, 68] on link "打帳單" at bounding box center [44, 68] width 81 height 20
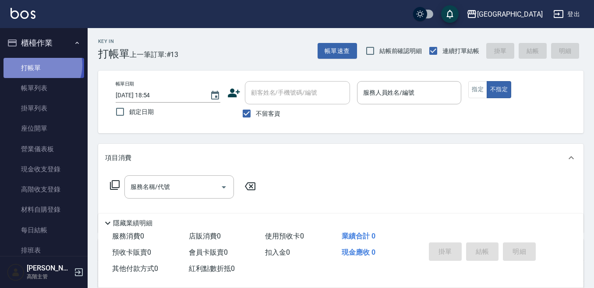
click at [39, 65] on link "打帳單" at bounding box center [44, 68] width 81 height 20
